Goal: Transaction & Acquisition: Purchase product/service

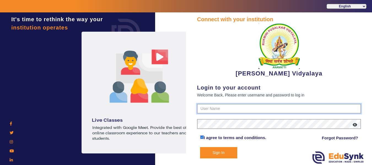
type input "1236547891"
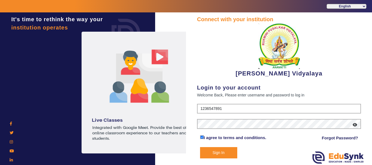
click at [216, 152] on button "Sign In" at bounding box center [218, 152] width 37 height 11
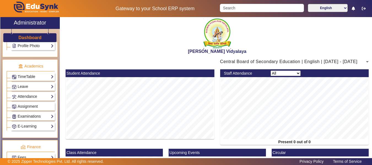
scroll to position [248, 0]
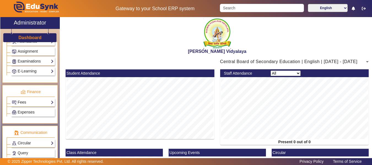
click at [32, 104] on link "Fees" at bounding box center [33, 102] width 42 height 6
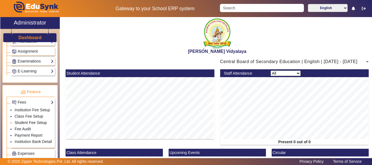
click at [26, 125] on link "Student Fee Setup" at bounding box center [31, 122] width 32 height 4
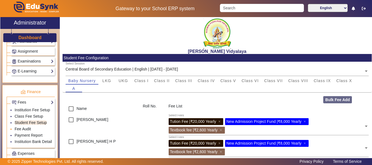
click at [25, 129] on link "Fee Audit" at bounding box center [23, 129] width 16 height 4
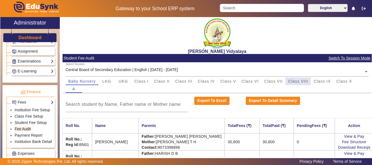
click at [298, 83] on span "Class VIII" at bounding box center [298, 81] width 20 height 4
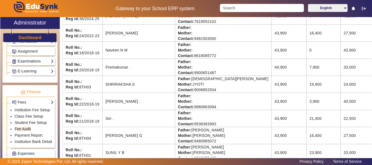
scroll to position [334, 0]
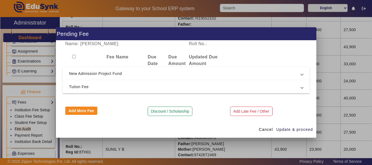
click at [80, 88] on span "Tution Fee" at bounding box center [185, 86] width 232 height 7
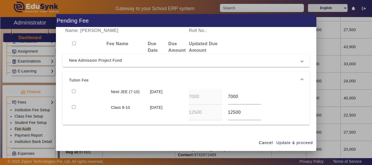
click at [76, 93] on div at bounding box center [88, 97] width 39 height 16
click at [75, 90] on div at bounding box center [88, 97] width 39 height 16
click at [73, 92] on input "checkbox" at bounding box center [74, 92] width 4 height 4
checkbox input "true"
click at [288, 142] on span "Update & proceed" at bounding box center [294, 143] width 37 height 6
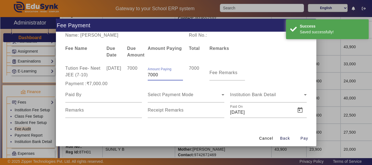
click at [163, 72] on input "7000" at bounding box center [165, 75] width 35 height 7
type input "7"
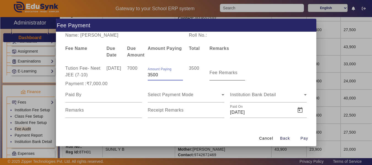
type input "3500"
click at [217, 76] on input "Fee Remarks" at bounding box center [226, 75] width 35 height 7
type input "1st payment"
click at [74, 98] on input at bounding box center [103, 94] width 77 height 7
type input "Father"
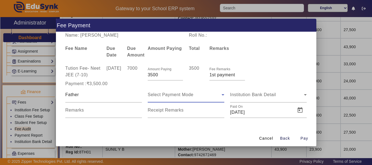
click at [164, 97] on span "Select Payment Mode" at bounding box center [171, 94] width 46 height 5
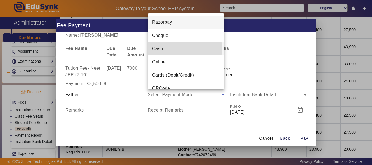
click at [163, 48] on span "Cash" at bounding box center [157, 48] width 11 height 7
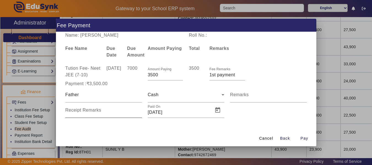
click at [86, 112] on mat-label "Receipt Remarks" at bounding box center [83, 110] width 36 height 5
click at [86, 114] on input "Receipt Remarks" at bounding box center [103, 112] width 77 height 7
type input "04"
click at [304, 141] on span "Pay" at bounding box center [305, 139] width 8 height 6
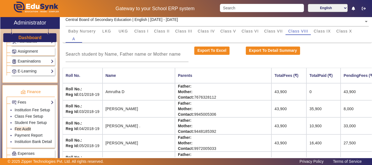
scroll to position [0, 0]
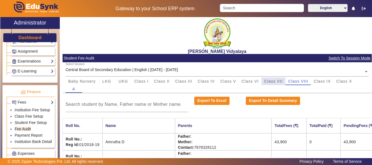
click at [279, 81] on span "Class VII" at bounding box center [273, 81] width 18 height 4
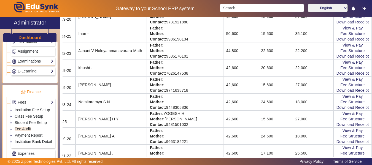
scroll to position [279, 33]
click at [354, 143] on link "Download Receipt" at bounding box center [352, 141] width 33 height 4
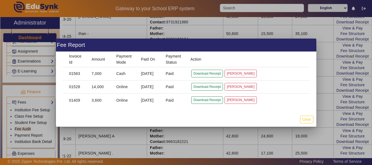
click at [320, 144] on div at bounding box center [186, 82] width 372 height 165
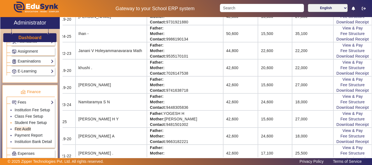
click at [23, 124] on link "Student Fee Setup" at bounding box center [31, 122] width 32 height 4
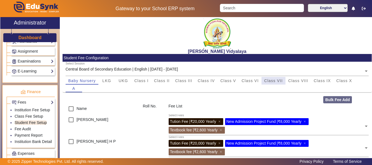
click at [274, 78] on span "Class VII" at bounding box center [273, 81] width 18 height 8
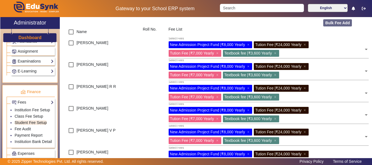
scroll to position [66, 0]
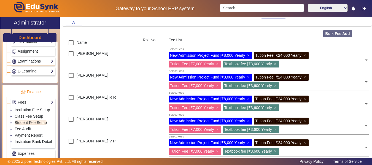
click at [248, 57] on span "×" at bounding box center [249, 55] width 4 height 4
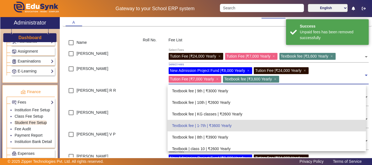
click at [249, 68] on div "New Admission Project Fund | ₹8,000 Yearly ×" at bounding box center [211, 70] width 84 height 7
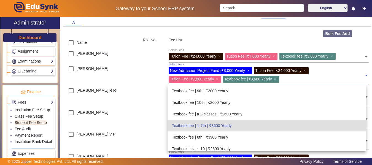
click at [248, 69] on span "×" at bounding box center [249, 70] width 4 height 4
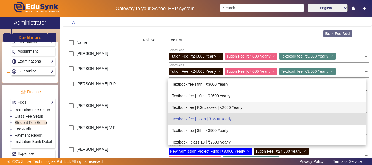
click at [113, 104] on div "Amith Kumbrer" at bounding box center [101, 111] width 77 height 22
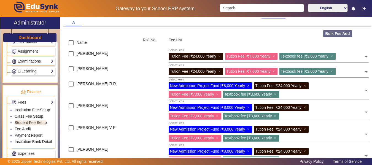
click at [248, 85] on span "×" at bounding box center [249, 85] width 4 height 4
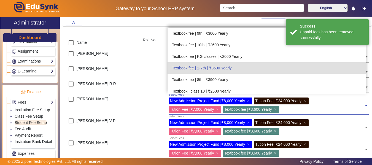
click at [248, 101] on div "New Admission Project Fund | ₹8,000 Yearly ×" at bounding box center [211, 101] width 84 height 7
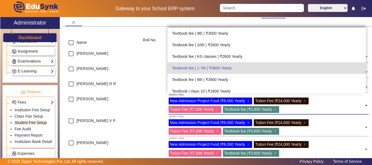
click at [250, 123] on span "×" at bounding box center [249, 122] width 4 height 4
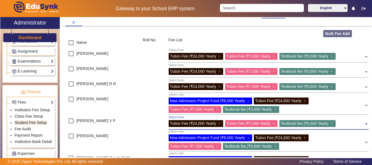
click at [252, 100] on div "New Admission Project Fund | ₹8,000 Yearly ×" at bounding box center [211, 101] width 84 height 7
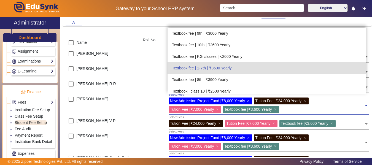
click at [249, 100] on span "×" at bounding box center [249, 101] width 4 height 4
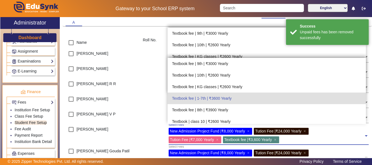
click at [248, 133] on div "New Admission Project Fund | ₹8,000 Yearly ×" at bounding box center [211, 131] width 84 height 7
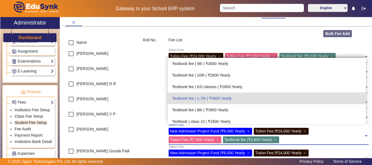
click at [248, 132] on span "×" at bounding box center [249, 131] width 4 height 4
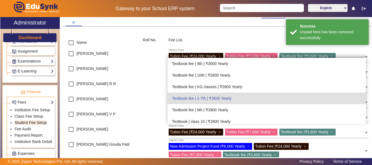
click at [135, 121] on div "Arun gowda V P" at bounding box center [101, 116] width 77 height 15
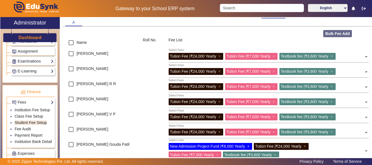
click at [249, 147] on span "×" at bounding box center [249, 146] width 4 height 4
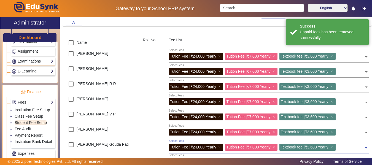
scroll to position [189, 0]
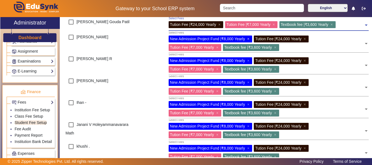
click at [250, 39] on span "×" at bounding box center [249, 39] width 4 height 4
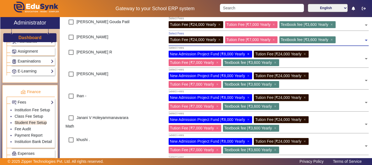
click at [249, 53] on span "×" at bounding box center [249, 54] width 4 height 4
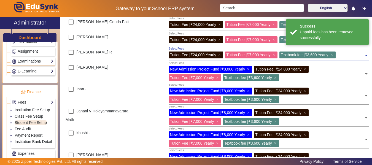
click at [250, 70] on span "×" at bounding box center [249, 69] width 4 height 4
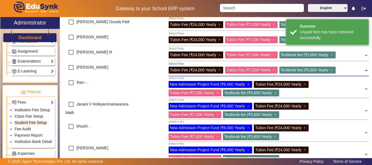
click at [249, 85] on span "×" at bounding box center [249, 84] width 4 height 4
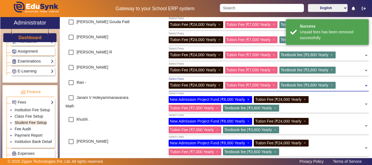
click at [250, 99] on span "×" at bounding box center [249, 99] width 4 height 4
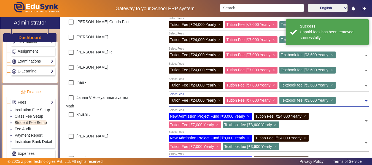
click at [249, 118] on span "×" at bounding box center [249, 116] width 4 height 4
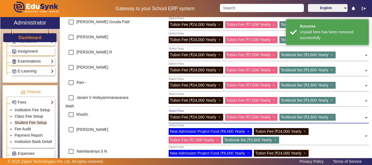
click at [249, 132] on span "×" at bounding box center [249, 131] width 4 height 4
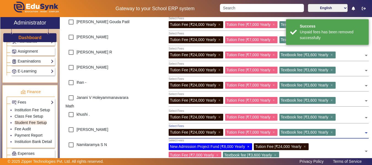
click at [250, 146] on span "×" at bounding box center [249, 146] width 4 height 4
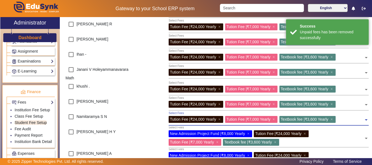
scroll to position [222, 0]
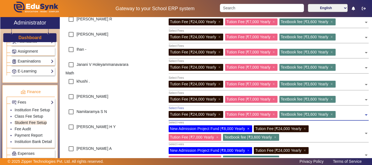
click at [248, 129] on span "×" at bounding box center [249, 128] width 4 height 4
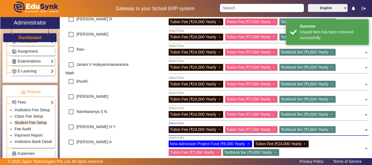
click at [250, 144] on span "×" at bounding box center [249, 144] width 4 height 4
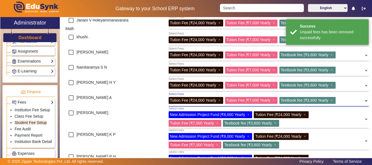
scroll to position [269, 0]
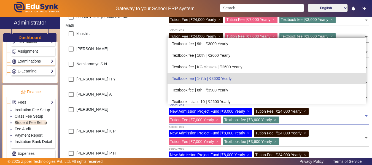
click at [248, 111] on div "New Admission Project Fund | ₹8,000 Yearly ×" at bounding box center [211, 111] width 84 height 7
click at [249, 111] on span "×" at bounding box center [249, 111] width 4 height 4
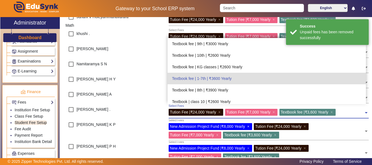
click at [249, 126] on span "×" at bounding box center [249, 126] width 4 height 4
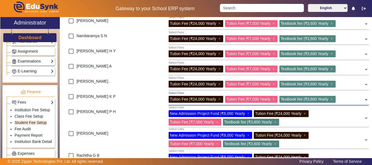
scroll to position [302, 0]
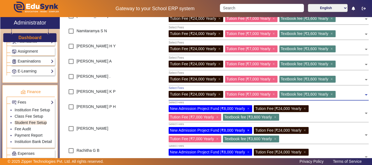
click at [249, 130] on span "×" at bounding box center [249, 130] width 4 height 4
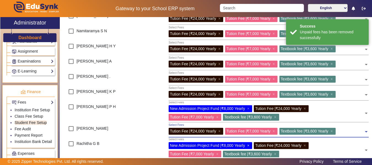
click at [248, 145] on span "×" at bounding box center [249, 145] width 4 height 4
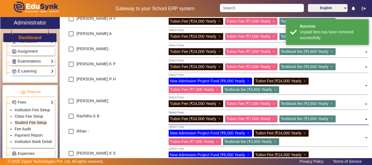
scroll to position [332, 0]
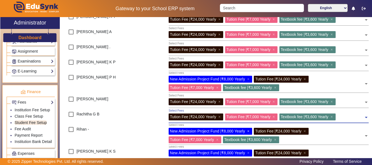
click at [249, 131] on span "×" at bounding box center [249, 131] width 4 height 4
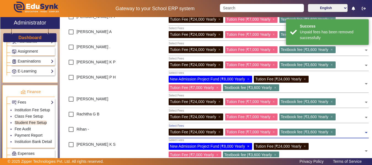
click at [249, 145] on span "×" at bounding box center [249, 146] width 4 height 4
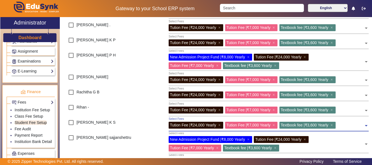
scroll to position [365, 0]
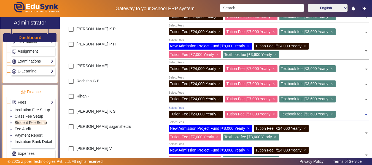
click at [249, 127] on span "×" at bounding box center [249, 128] width 4 height 4
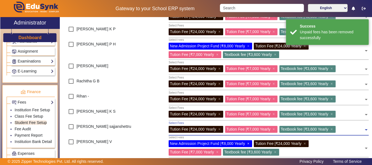
click at [250, 143] on span "×" at bounding box center [249, 143] width 4 height 4
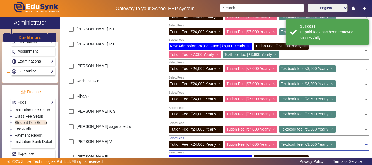
scroll to position [488, 0]
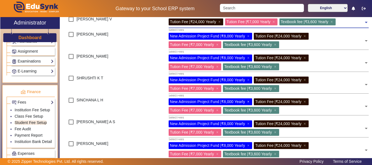
click at [250, 102] on span "×" at bounding box center [249, 101] width 4 height 4
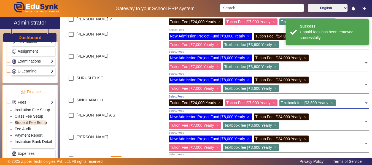
click at [251, 117] on span "×" at bounding box center [249, 117] width 4 height 4
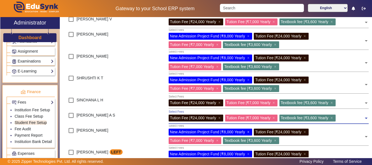
click at [249, 132] on span "×" at bounding box center [249, 132] width 4 height 4
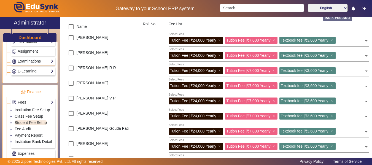
scroll to position [0, 0]
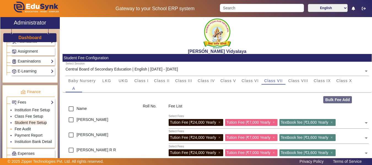
click at [21, 129] on link "Fee Audit" at bounding box center [23, 129] width 16 height 4
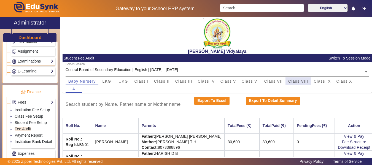
click at [300, 82] on span "Class VIII" at bounding box center [298, 81] width 20 height 4
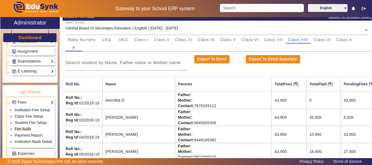
scroll to position [44, 0]
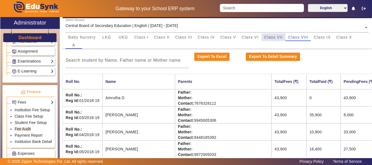
click at [267, 37] on span "Class VII" at bounding box center [273, 37] width 18 height 4
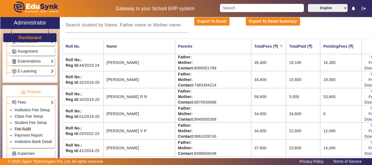
scroll to position [99, 0]
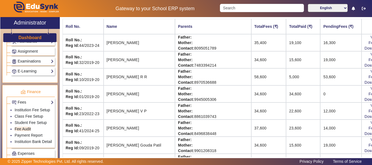
click at [369, 157] on div "Rukmini Pusalkar Vidyalaya Student Fee Audit Switch To Session Mode Select Sess…" at bounding box center [217, 87] width 309 height 140
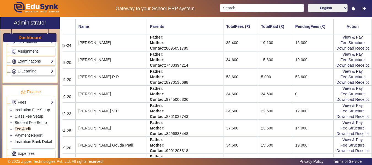
scroll to position [99, 35]
click at [347, 82] on link "Download Receipt" at bounding box center [352, 82] width 33 height 4
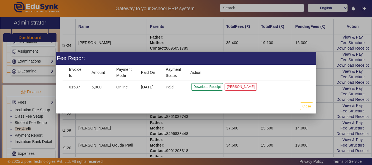
click at [321, 81] on div at bounding box center [186, 82] width 372 height 165
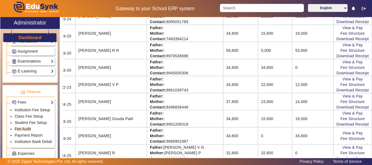
scroll to position [127, 35]
